Goal: Navigation & Orientation: Find specific page/section

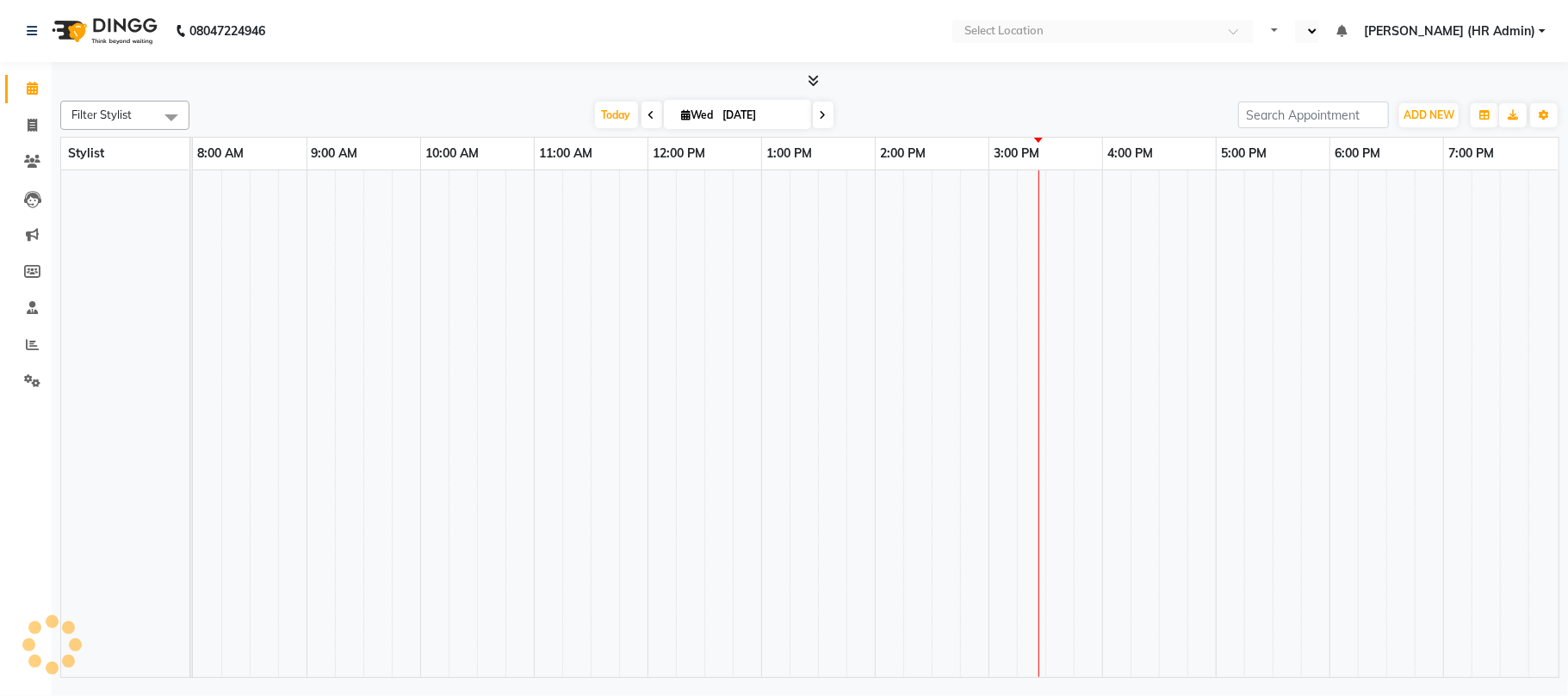
select select "en"
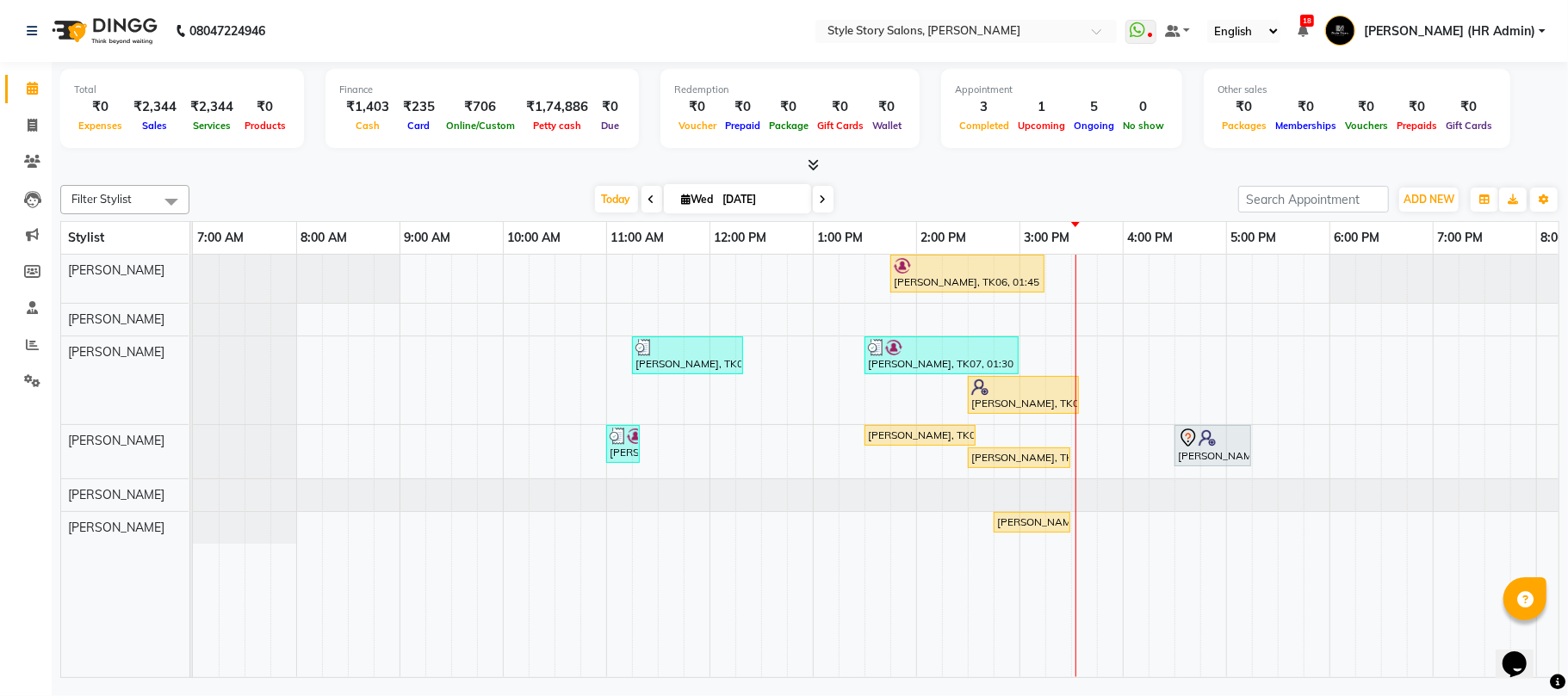
click at [788, 161] on div at bounding box center [809, 166] width 1499 height 18
click at [814, 162] on icon at bounding box center [813, 165] width 11 height 13
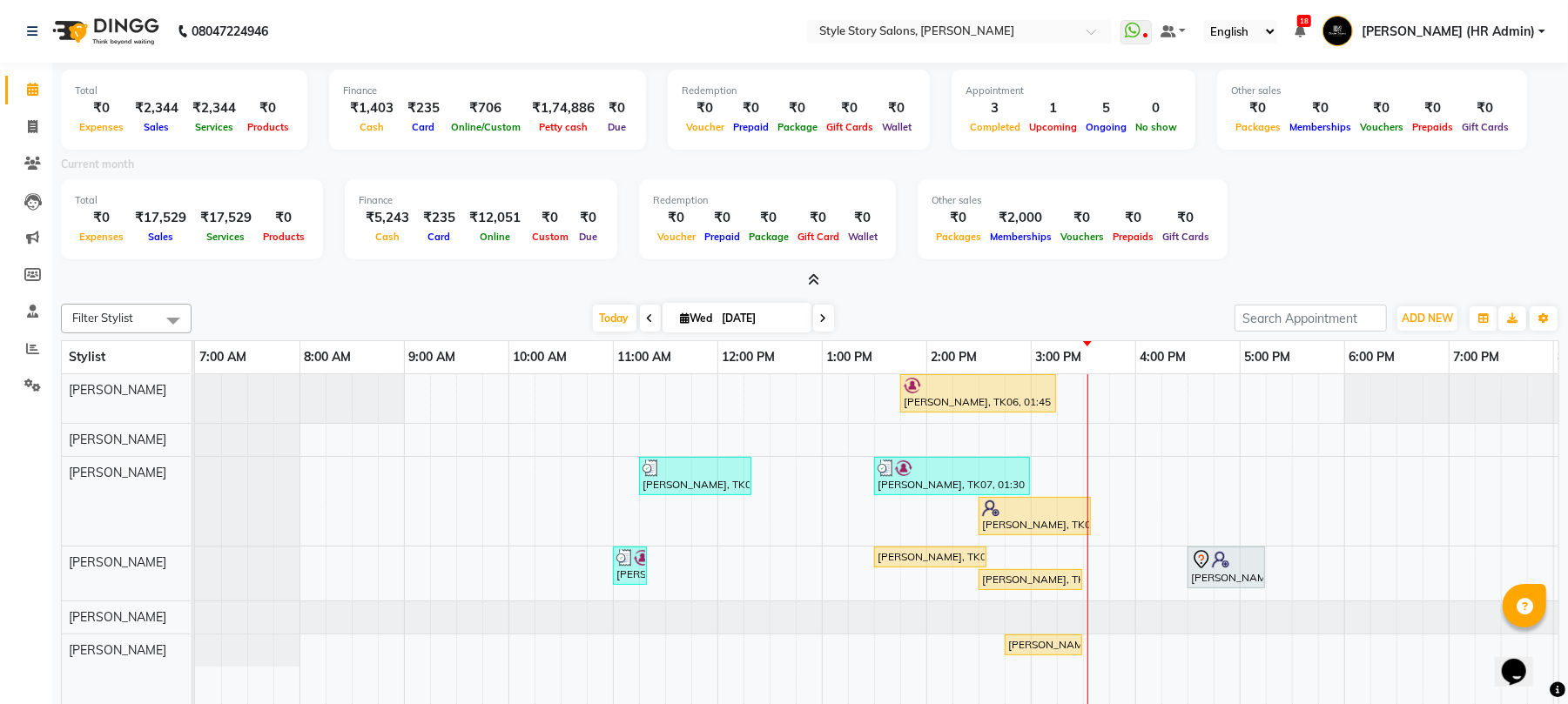
click at [812, 283] on icon at bounding box center [813, 279] width 11 height 13
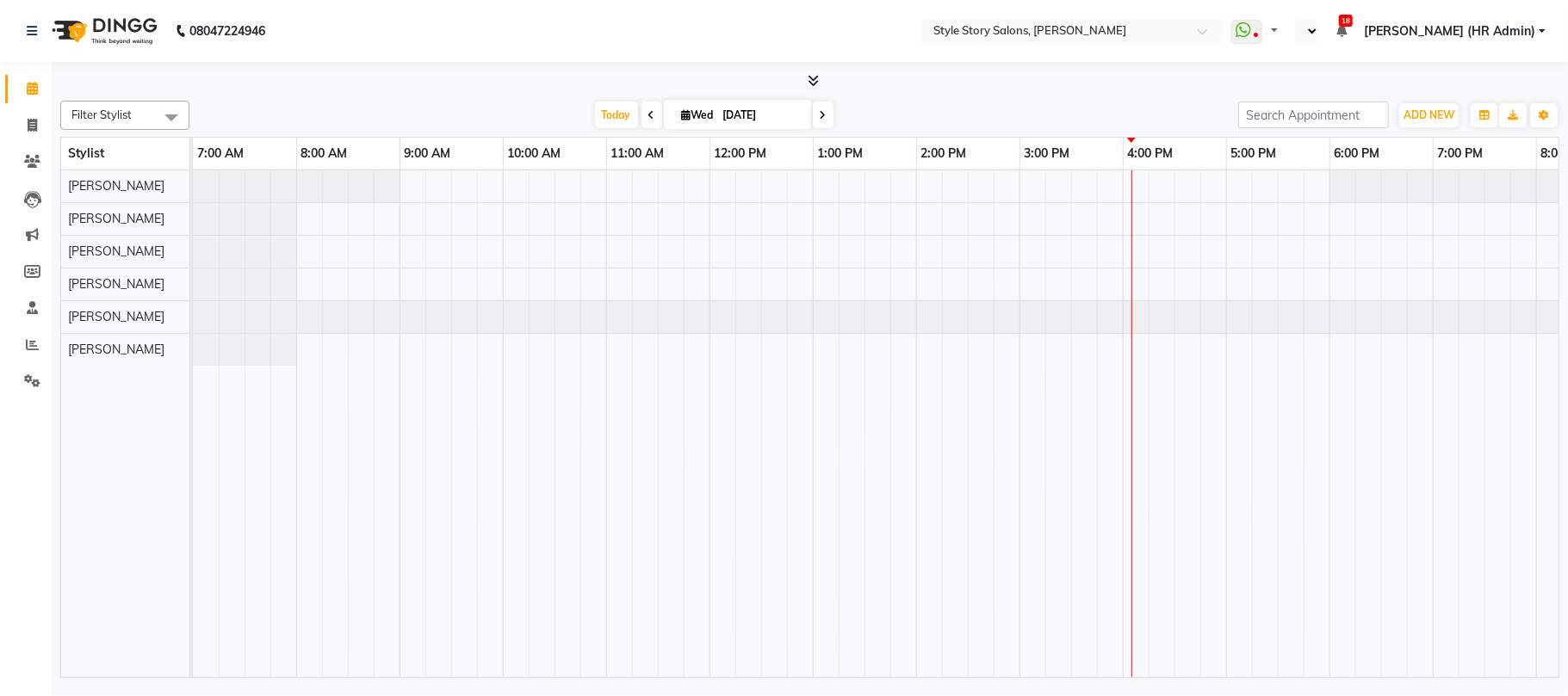
select select "en"
